Goal: Task Accomplishment & Management: Manage account settings

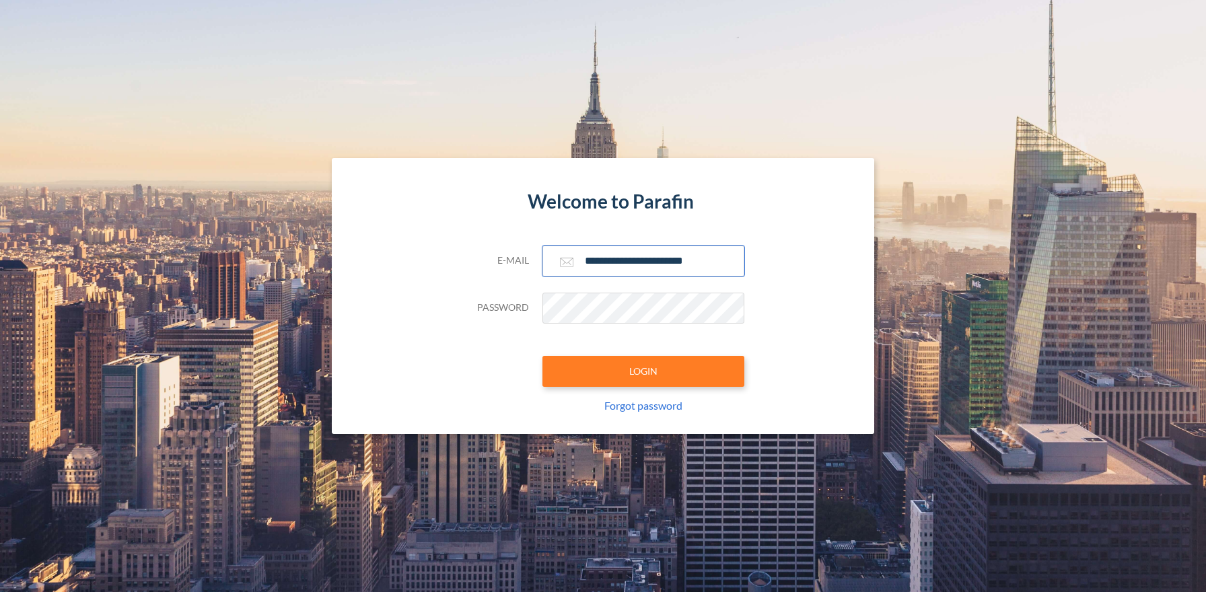
type input "**********"
click at [643, 371] on button "LOGIN" at bounding box center [644, 371] width 202 height 31
